Goal: Register for event/course

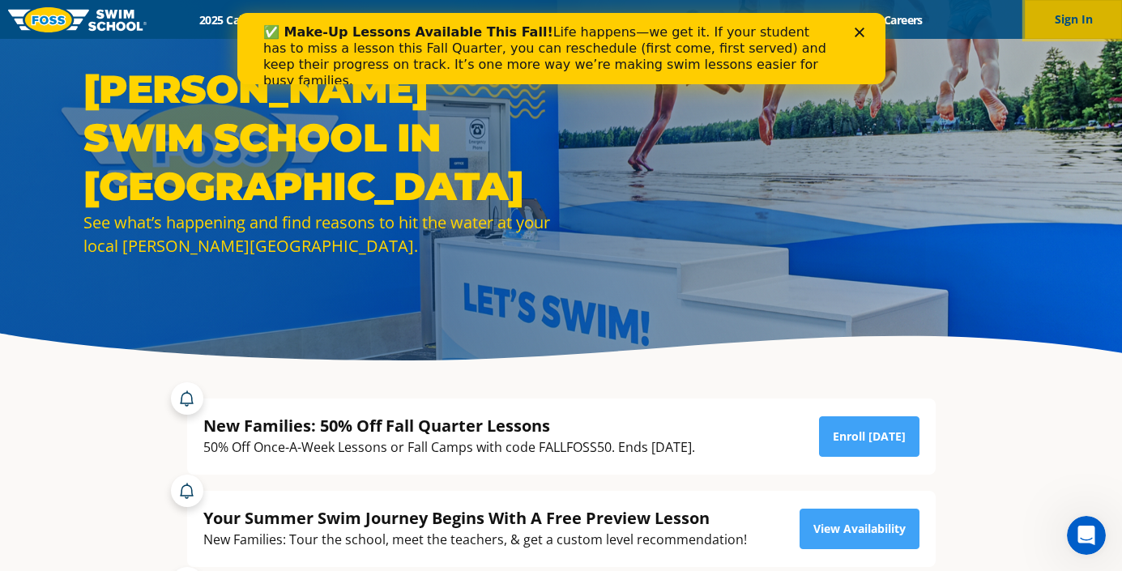
click at [1054, 11] on button "Sign In" at bounding box center [1072, 19] width 97 height 39
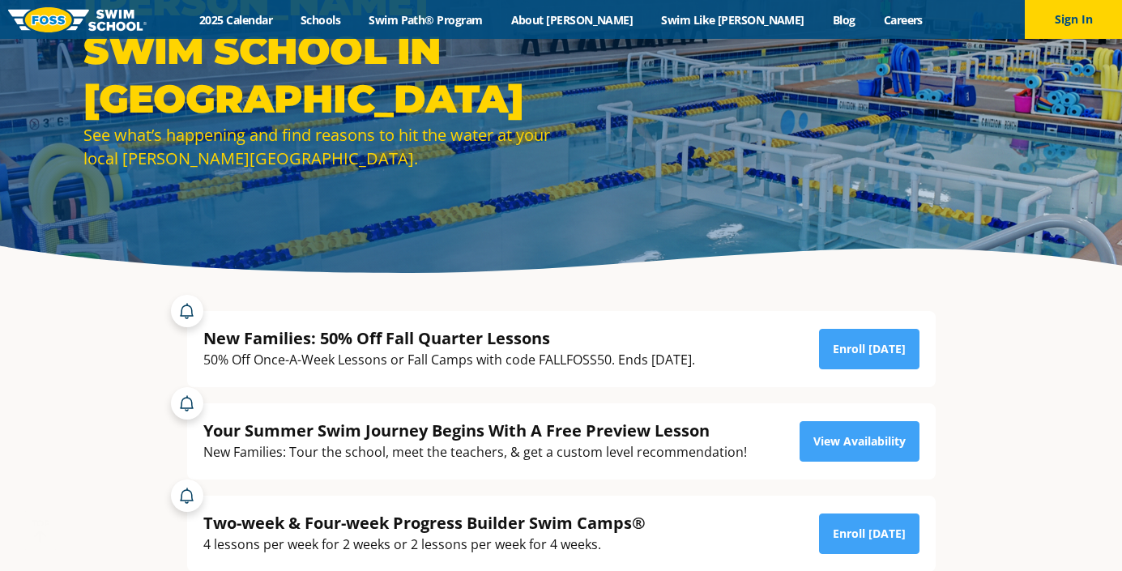
scroll to position [135, 0]
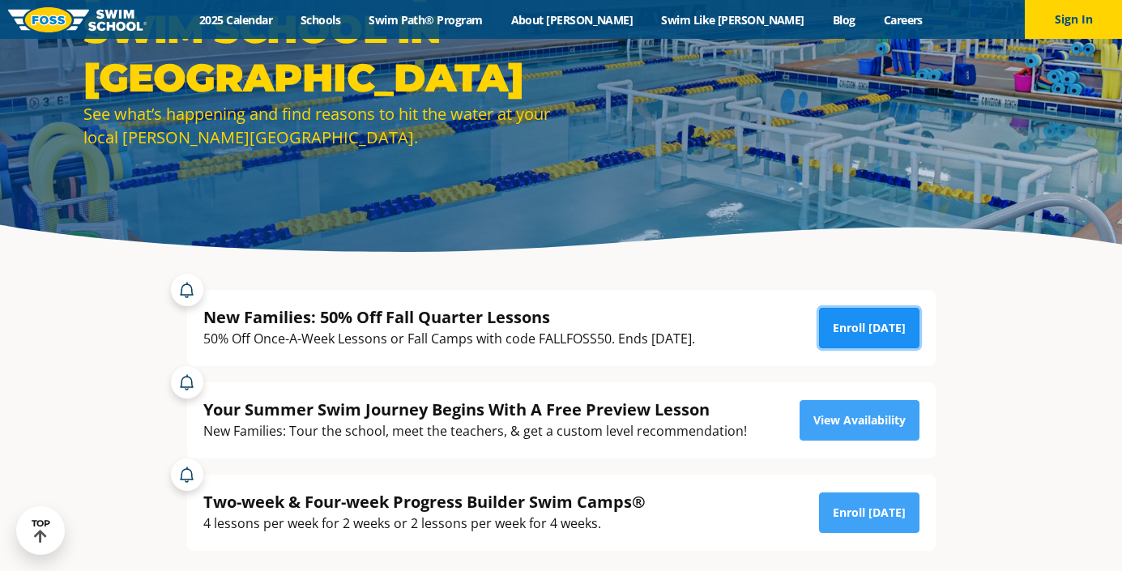
click at [889, 330] on link "Enroll [DATE]" at bounding box center [869, 328] width 100 height 40
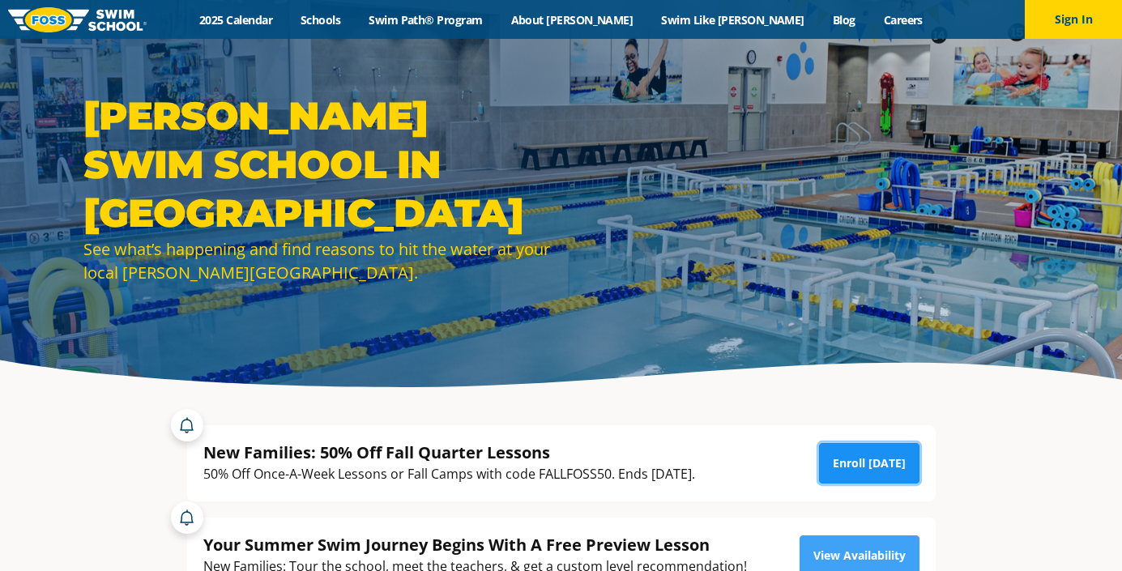
click at [909, 457] on link "Enroll [DATE]" at bounding box center [869, 463] width 100 height 40
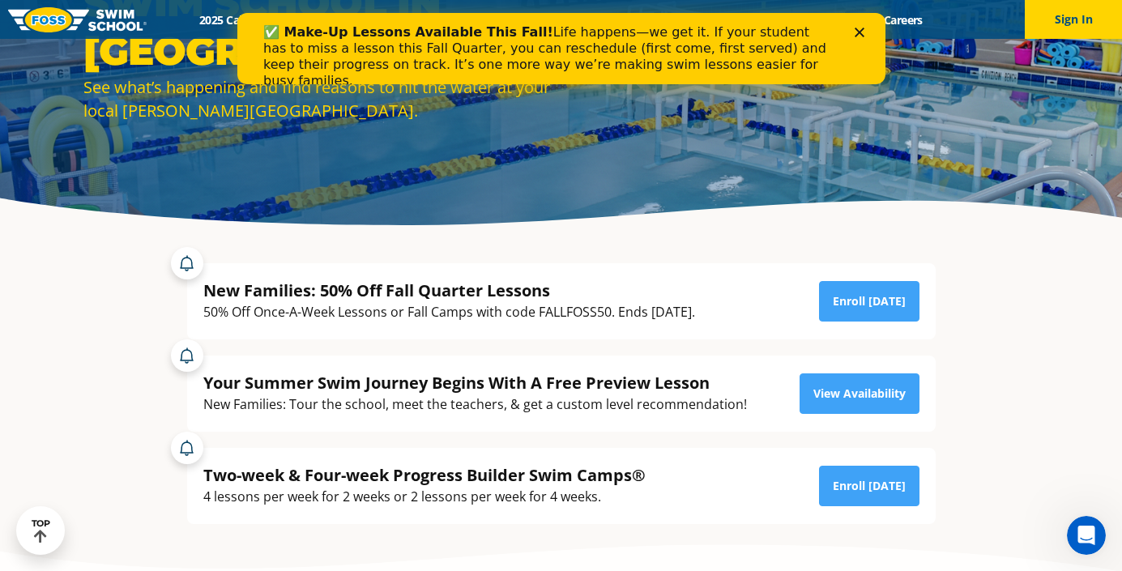
scroll to position [189, 0]
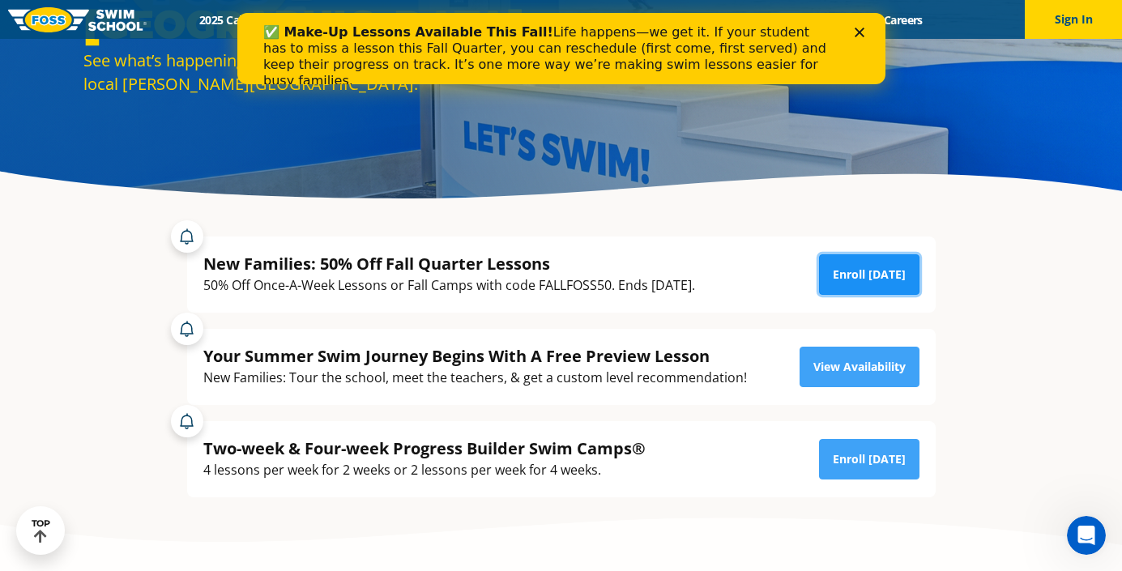
click at [854, 266] on link "Enroll [DATE]" at bounding box center [869, 274] width 100 height 40
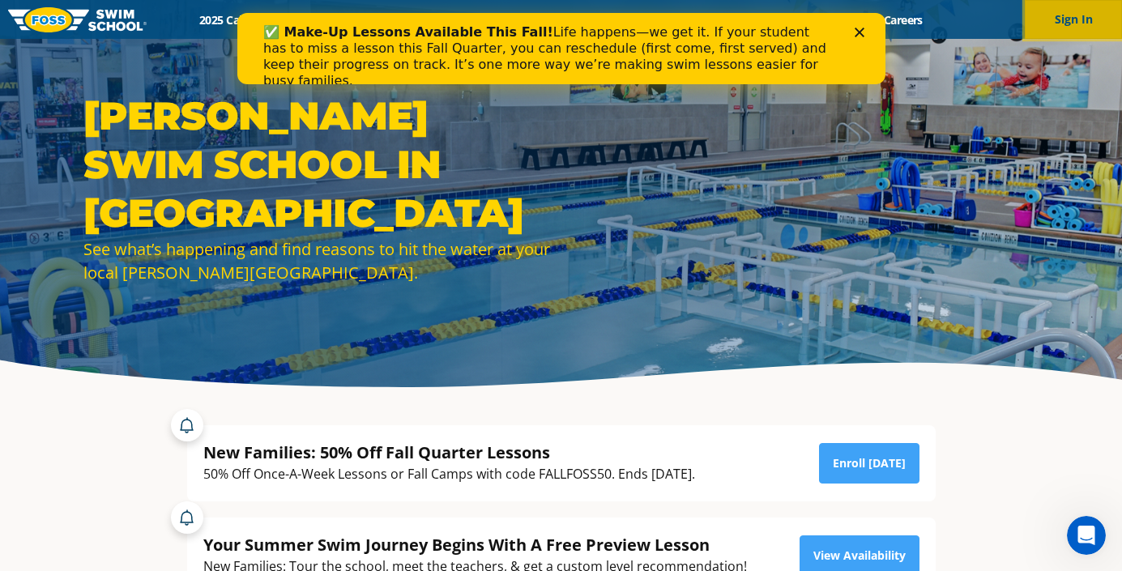
click at [1095, 15] on button "Sign In" at bounding box center [1072, 19] width 97 height 39
